Goal: Task Accomplishment & Management: Use online tool/utility

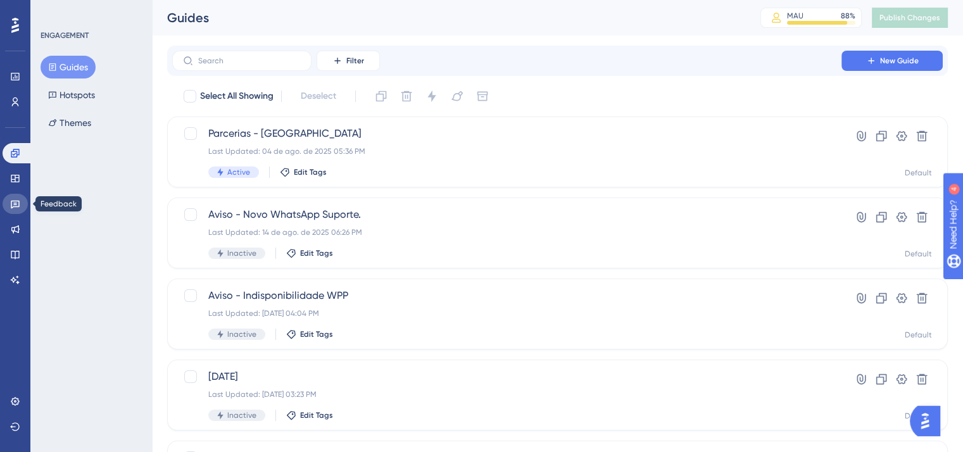
click at [15, 201] on icon at bounding box center [15, 204] width 10 height 10
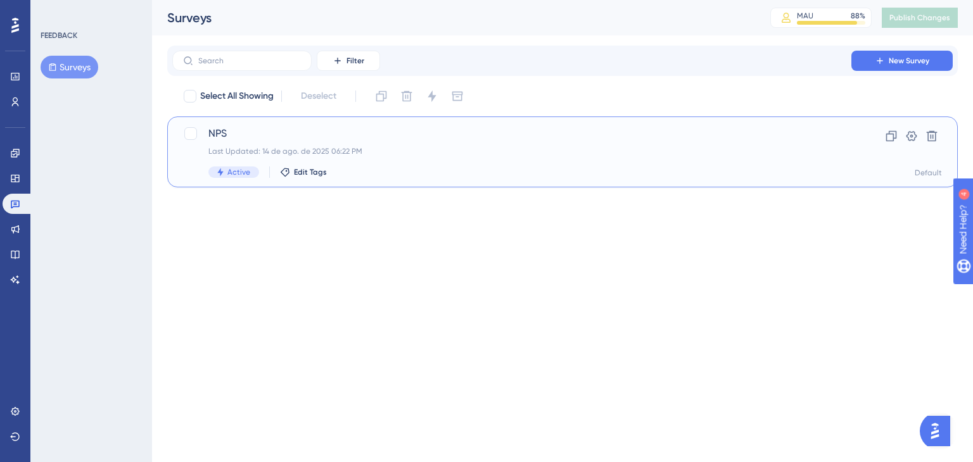
click at [532, 125] on div "NPS Last Updated: 14 de ago. de 2025 06:22 PM Active Edit Tags Clone Settings D…" at bounding box center [562, 152] width 790 height 71
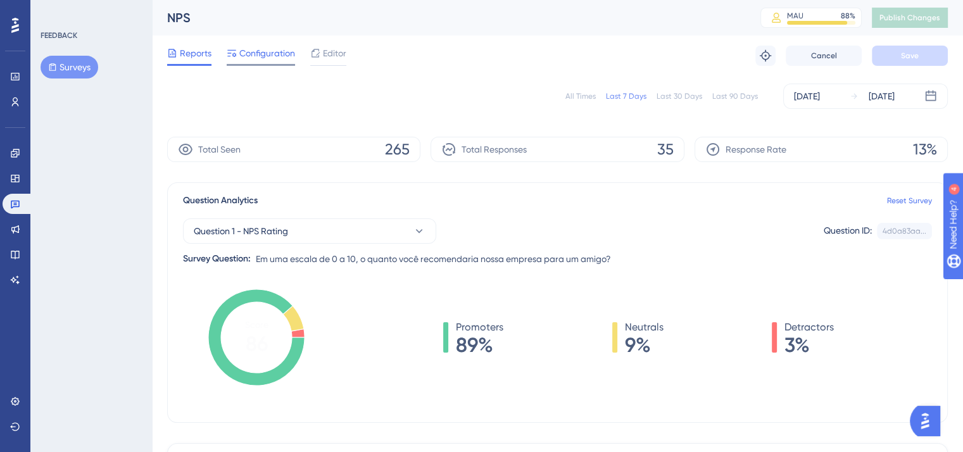
click at [280, 63] on div "Configuration" at bounding box center [261, 56] width 68 height 20
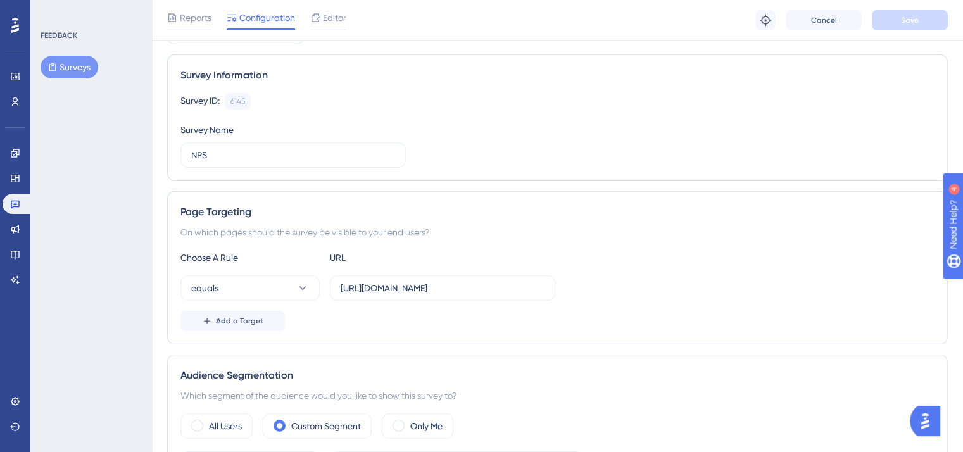
scroll to position [82, 0]
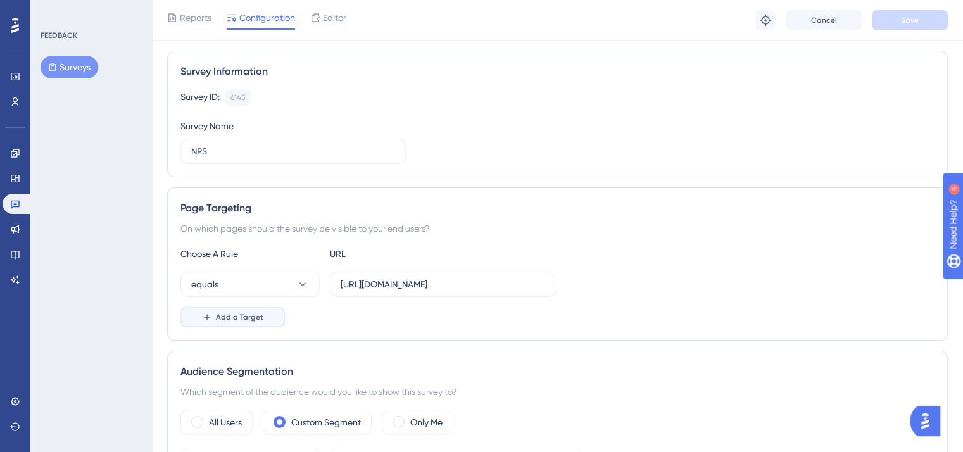
click at [271, 309] on button "Add a Target" at bounding box center [232, 317] width 104 height 20
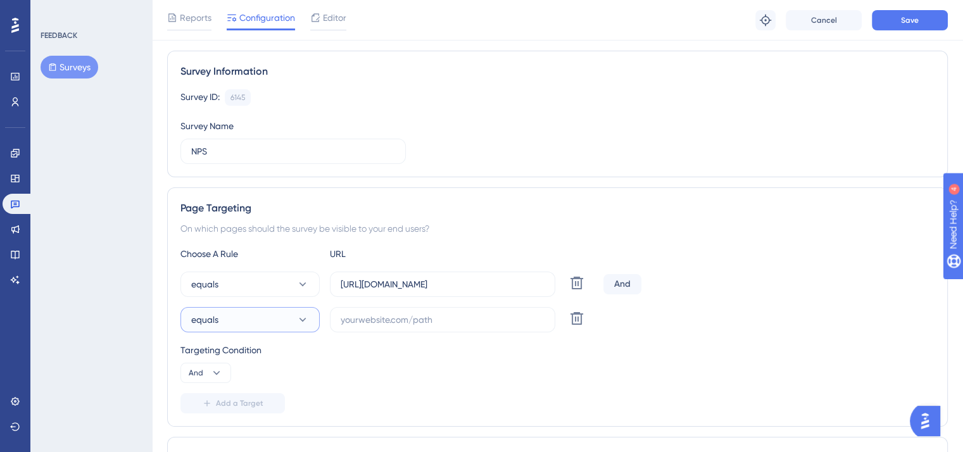
click at [271, 309] on button "equals" at bounding box center [249, 319] width 139 height 25
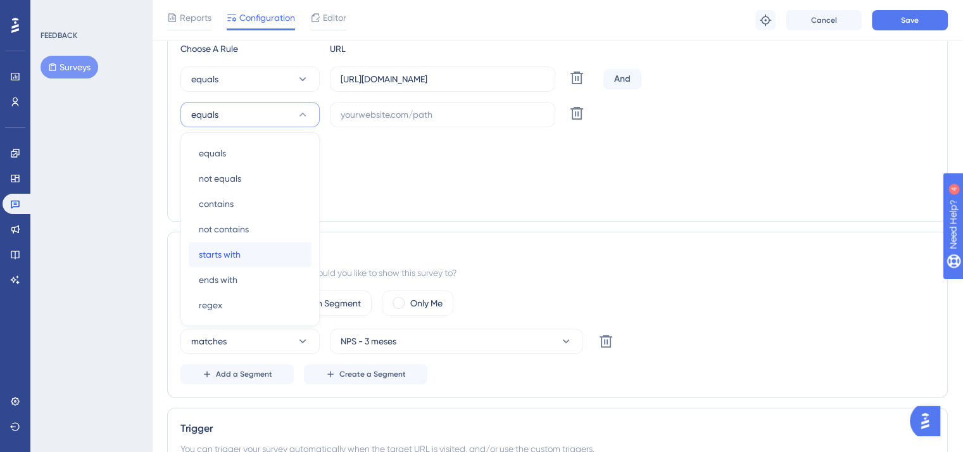
click at [260, 248] on div "starts with starts with" at bounding box center [250, 254] width 103 height 25
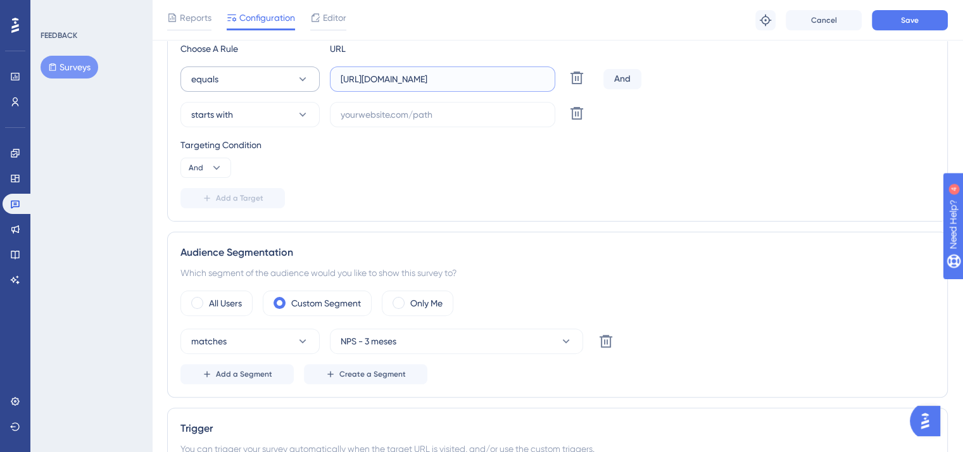
drag, startPoint x: 500, startPoint y: 85, endPoint x: 302, endPoint y: 85, distance: 197.6
click at [302, 85] on div "equals [URL][DOMAIN_NAME] Delete" at bounding box center [389, 78] width 418 height 25
click at [339, 79] on label "[URL][DOMAIN_NAME]" at bounding box center [442, 78] width 225 height 25
click at [341, 79] on input "[URL][DOMAIN_NAME]" at bounding box center [443, 79] width 204 height 14
click at [339, 79] on label "[URL][DOMAIN_NAME]" at bounding box center [442, 78] width 225 height 25
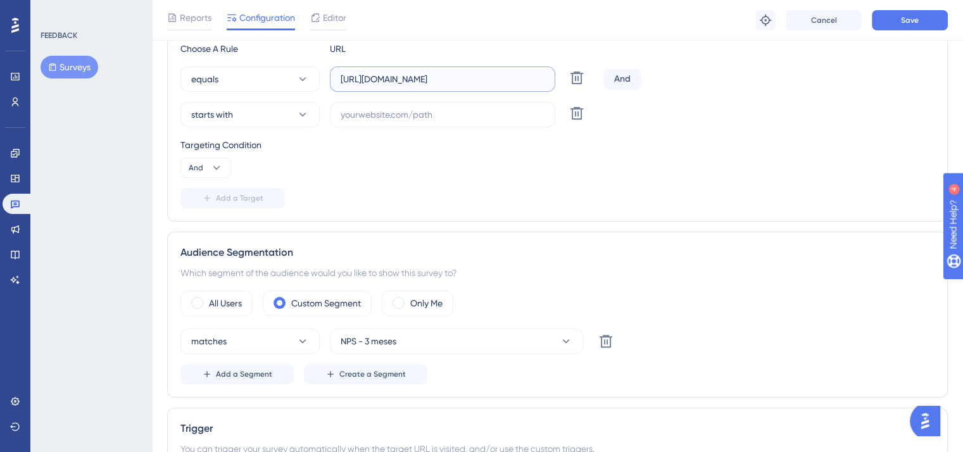
click at [341, 79] on input "[URL][DOMAIN_NAME]" at bounding box center [443, 79] width 204 height 14
click at [339, 79] on label "[URL][DOMAIN_NAME]" at bounding box center [442, 78] width 225 height 25
click at [341, 79] on input "[URL][DOMAIN_NAME]" at bounding box center [443, 79] width 204 height 14
click at [339, 79] on label "[URL][DOMAIN_NAME]" at bounding box center [442, 78] width 225 height 25
click at [341, 79] on input "[URL][DOMAIN_NAME]" at bounding box center [443, 79] width 204 height 14
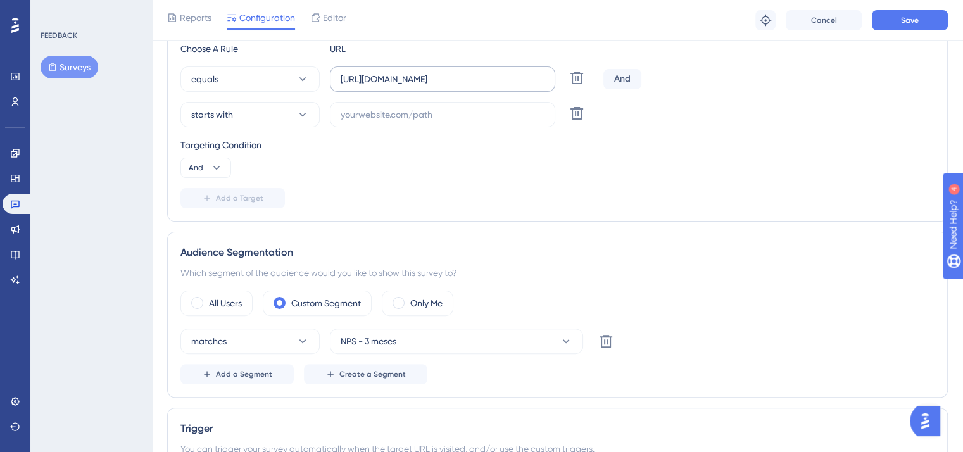
drag, startPoint x: 339, startPoint y: 79, endPoint x: 359, endPoint y: 76, distance: 20.5
click at [359, 76] on label "[URL][DOMAIN_NAME]" at bounding box center [442, 78] width 225 height 25
click at [359, 76] on input "[URL][DOMAIN_NAME]" at bounding box center [443, 79] width 204 height 14
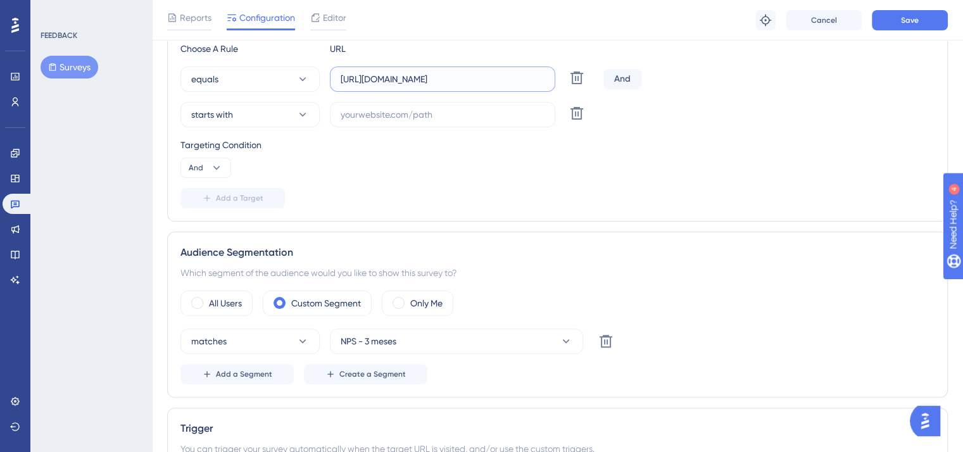
click at [359, 76] on input "[URL][DOMAIN_NAME]" at bounding box center [443, 79] width 204 height 14
click at [370, 110] on input "text" at bounding box center [443, 115] width 204 height 14
paste input "[URL][DOMAIN_NAME]"
type input "[URL][DOMAIN_NAME]"
click at [884, 27] on button "Save" at bounding box center [910, 20] width 76 height 20
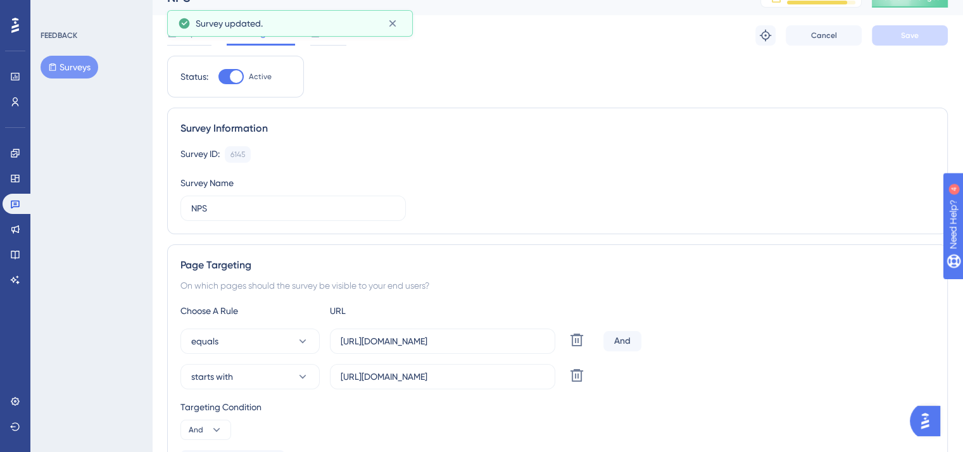
scroll to position [0, 0]
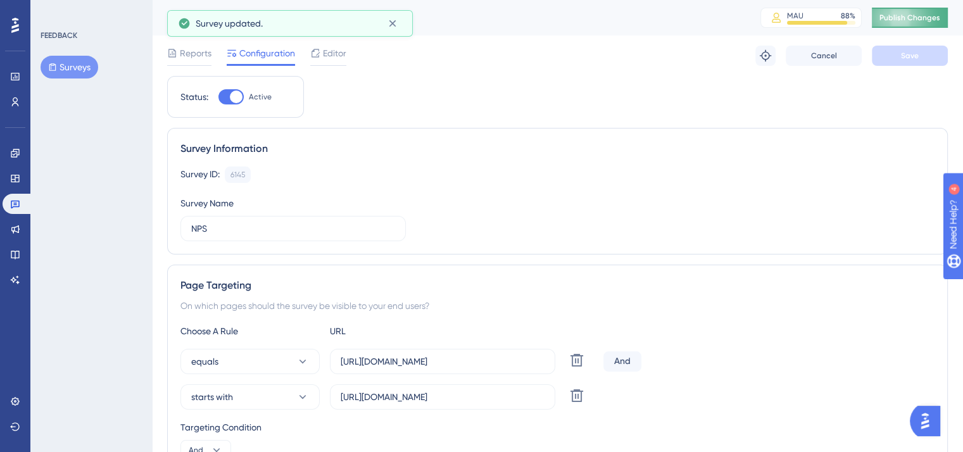
click at [917, 9] on button "Publish Changes" at bounding box center [910, 18] width 76 height 20
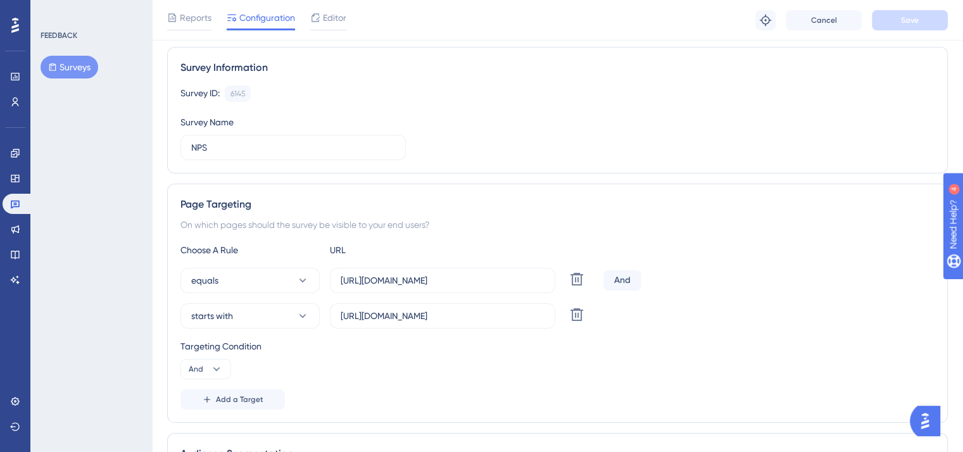
scroll to position [95, 0]
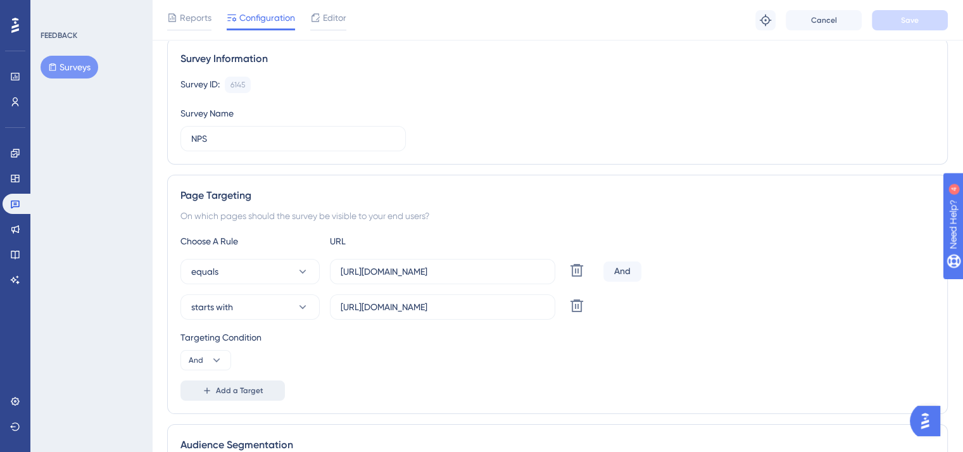
click at [228, 388] on span "Add a Target" at bounding box center [239, 391] width 47 height 10
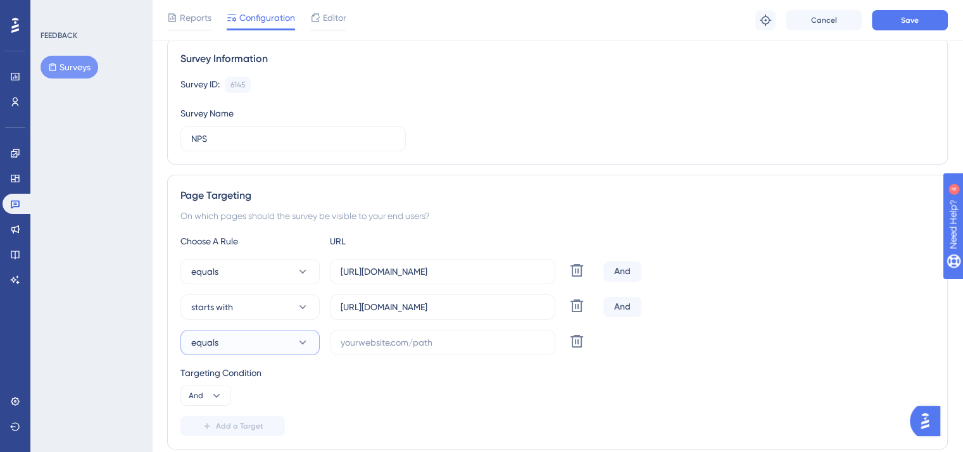
click at [241, 345] on button "equals" at bounding box center [249, 342] width 139 height 25
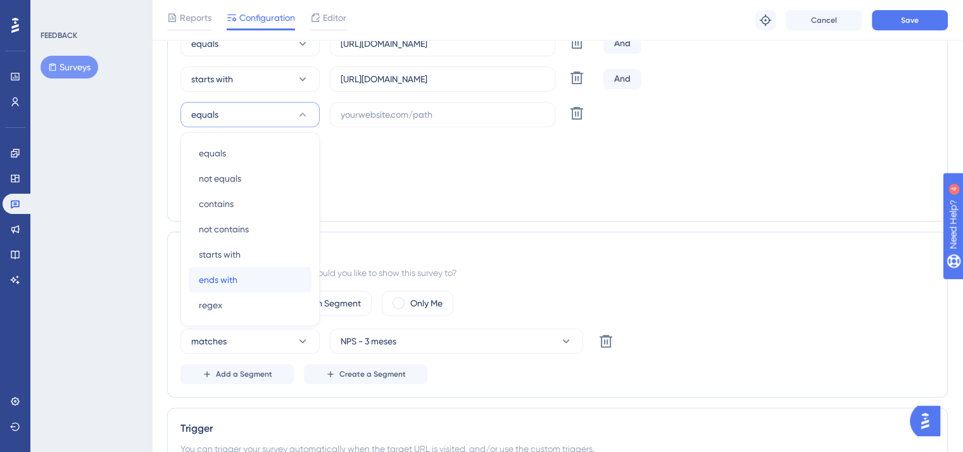
click at [255, 272] on div "ends with ends with" at bounding box center [250, 279] width 103 height 25
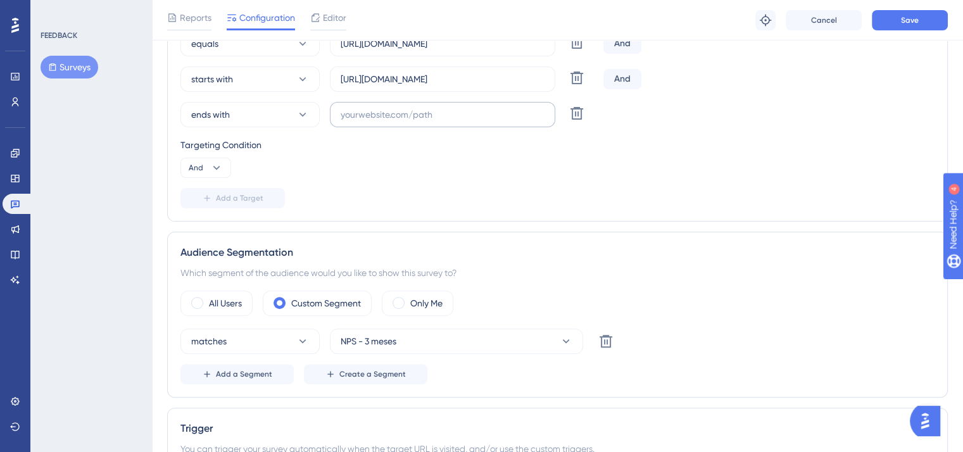
click at [413, 120] on label at bounding box center [442, 114] width 225 height 25
click at [413, 120] on input "text" at bounding box center [443, 115] width 204 height 14
click at [413, 120] on label at bounding box center [442, 114] width 225 height 25
click at [413, 120] on input "text" at bounding box center [443, 115] width 204 height 14
click at [413, 120] on label at bounding box center [442, 114] width 225 height 25
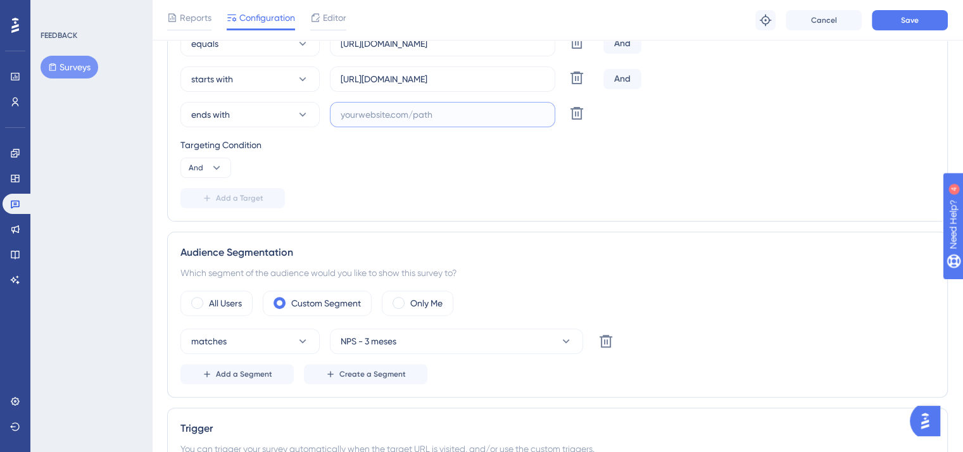
click at [413, 120] on input "text" at bounding box center [443, 115] width 204 height 14
paste input "payment_methods/new"
type input "payment_methods/new"
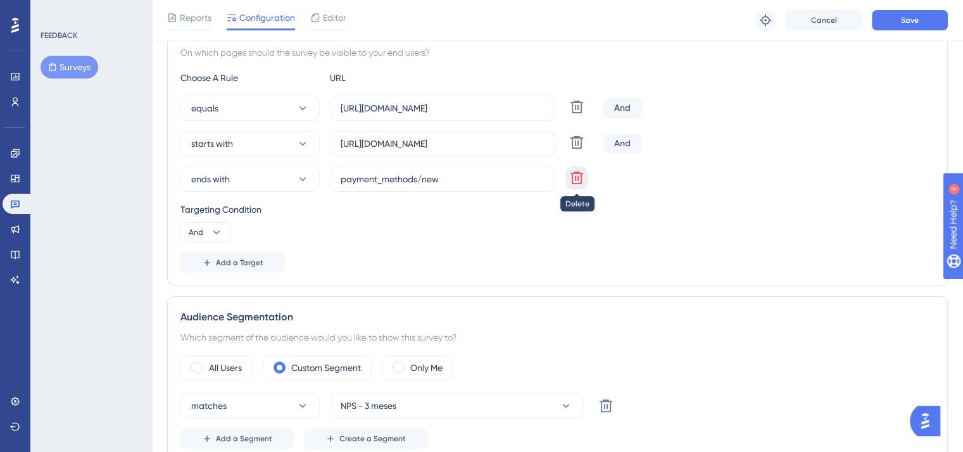
scroll to position [258, 0]
click at [478, 216] on div "Targeting Condition" at bounding box center [557, 209] width 754 height 15
click at [905, 16] on span "Save" at bounding box center [910, 20] width 18 height 10
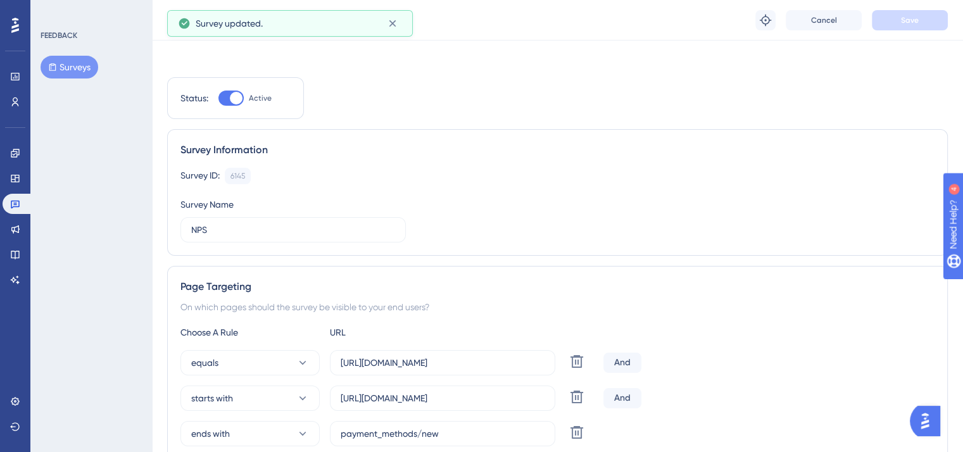
scroll to position [0, 0]
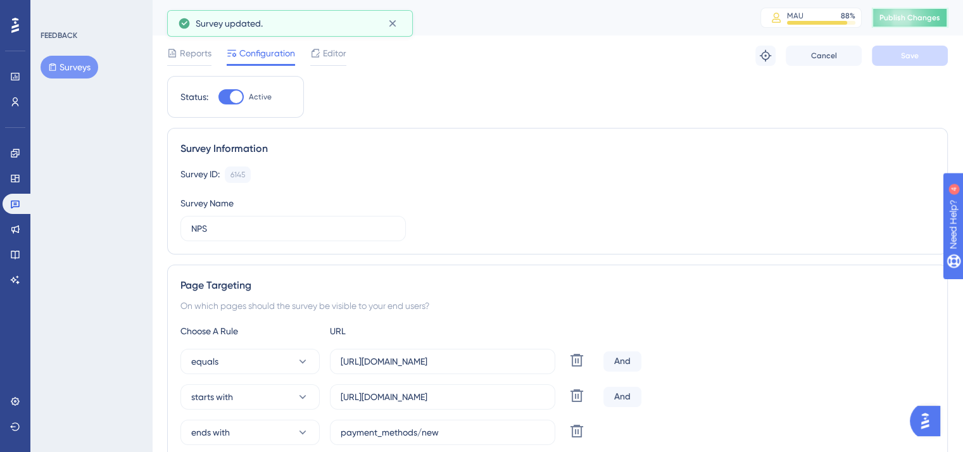
click at [904, 23] on button "Publish Changes" at bounding box center [910, 18] width 76 height 20
